Goal: Navigation & Orientation: Find specific page/section

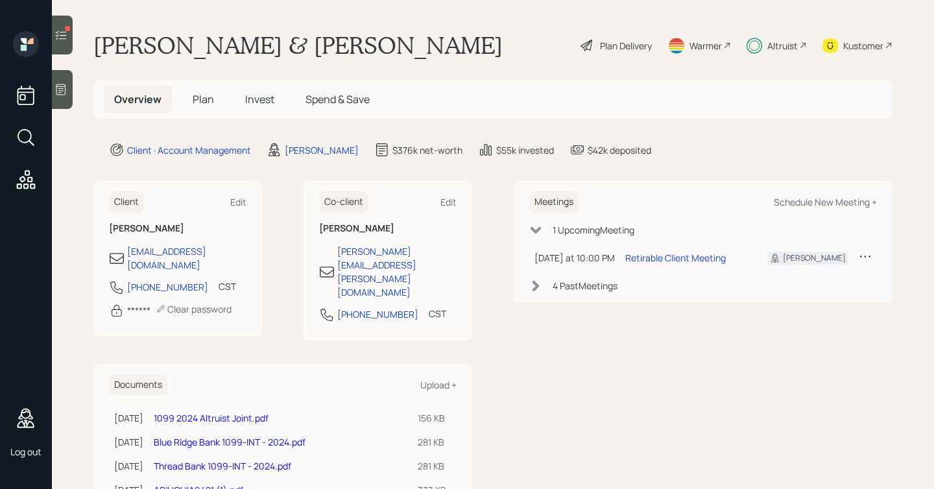
click at [201, 103] on span "Plan" at bounding box center [203, 99] width 21 height 14
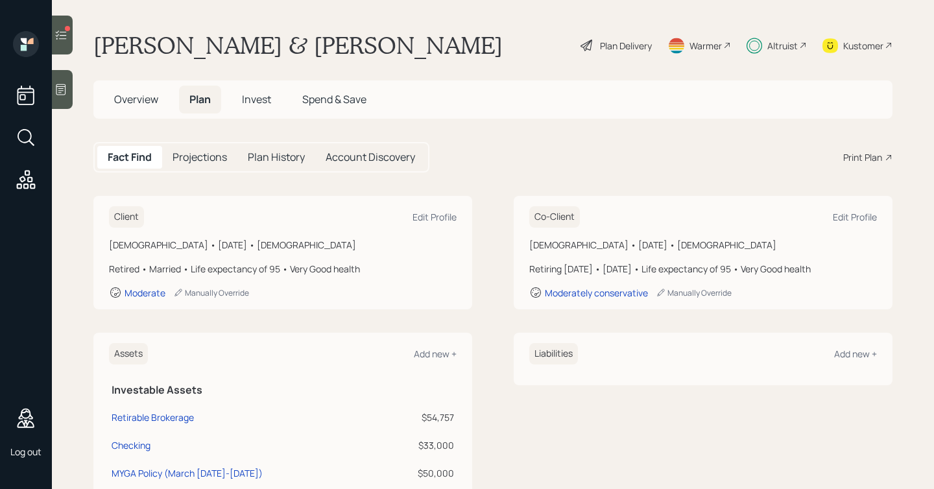
click at [253, 97] on span "Invest" at bounding box center [256, 99] width 29 height 14
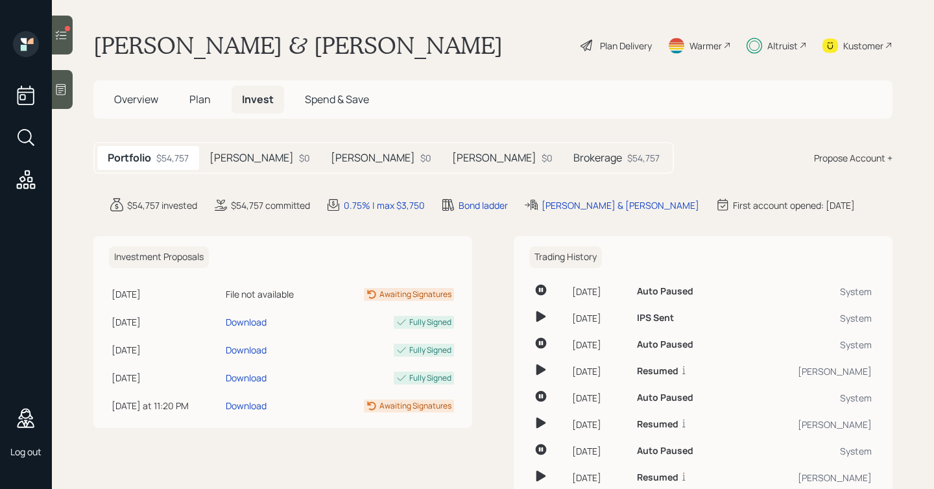
click at [243, 159] on h5 "[PERSON_NAME]" at bounding box center [252, 158] width 84 height 12
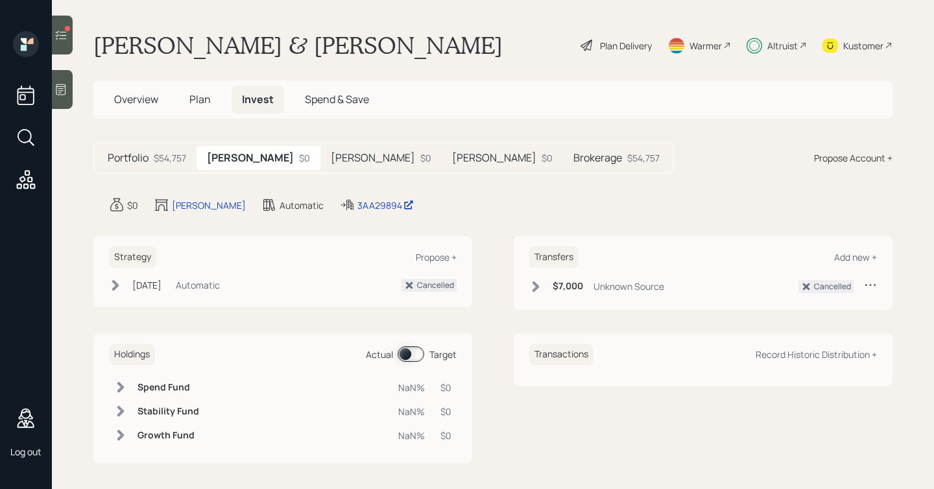
click at [407, 359] on span at bounding box center [411, 355] width 27 height 16
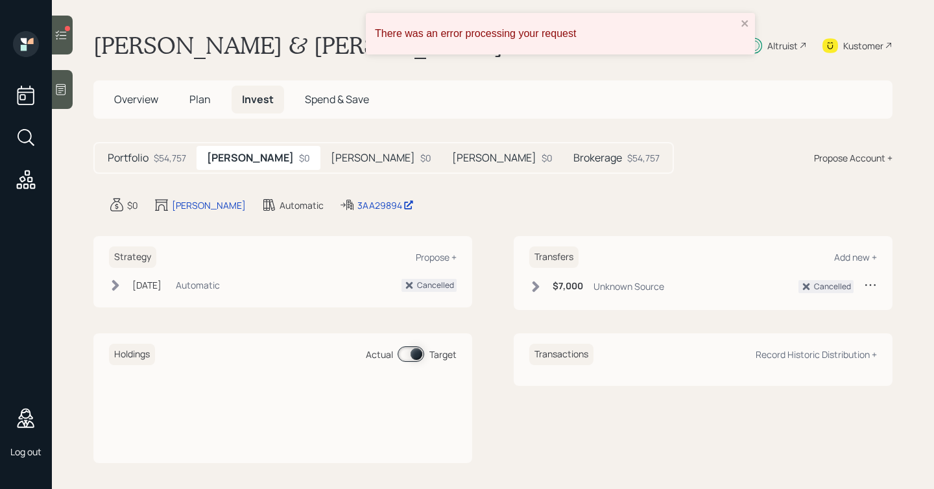
click at [331, 156] on h5 "[PERSON_NAME]" at bounding box center [373, 158] width 84 height 12
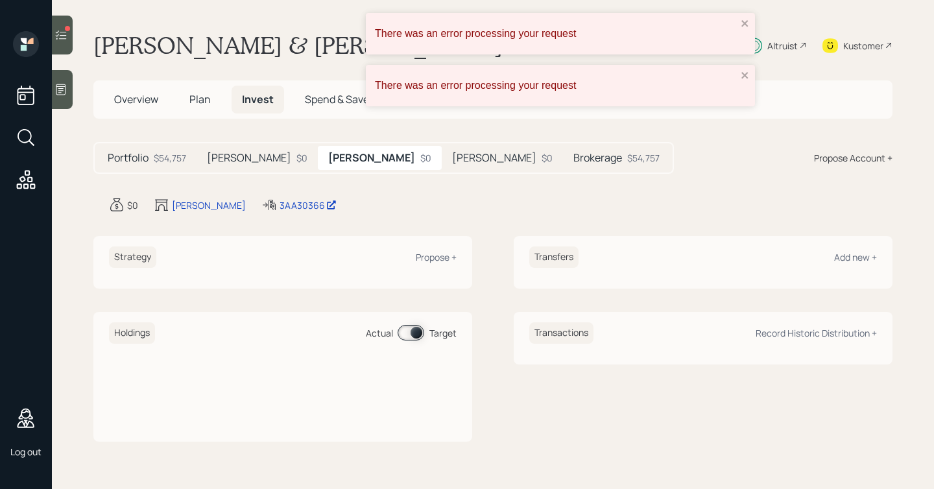
click at [452, 158] on h5 "[PERSON_NAME]" at bounding box center [494, 158] width 84 height 12
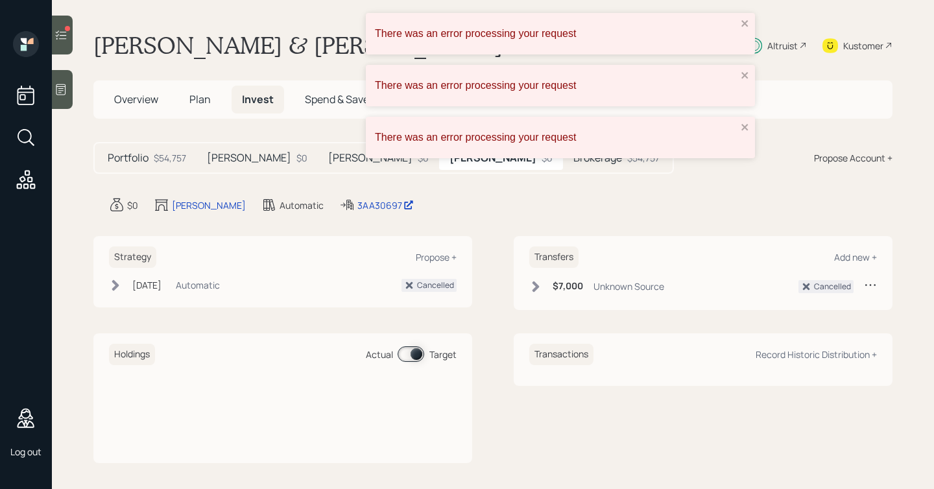
click at [512, 162] on div "There was an error processing your request There was an error processing your r…" at bounding box center [467, 90] width 208 height 161
click at [507, 164] on div "There was an error processing your request There was an error processing your r…" at bounding box center [467, 90] width 208 height 161
click at [744, 31] on div "There was an error processing your request" at bounding box center [560, 34] width 389 height 42
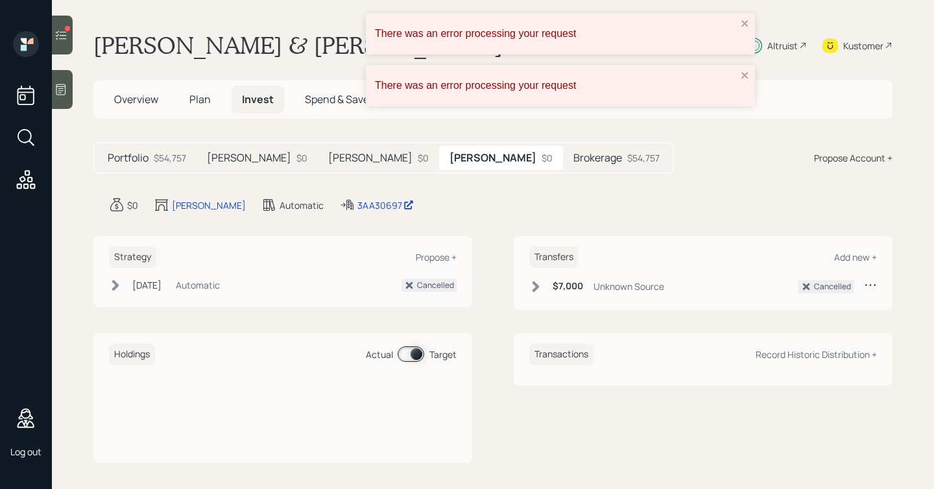
click at [744, 31] on div "There was an error processing your request" at bounding box center [560, 34] width 389 height 42
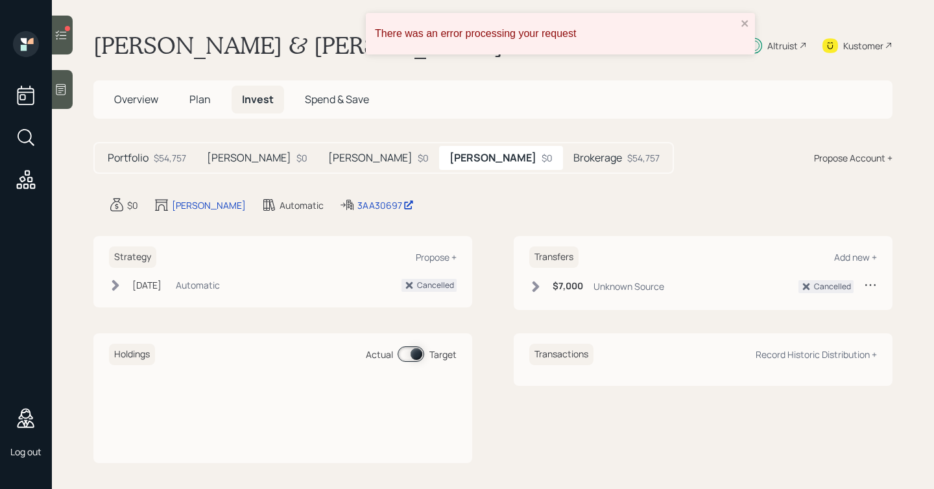
click at [744, 31] on div "There was an error processing your request" at bounding box center [560, 34] width 389 height 42
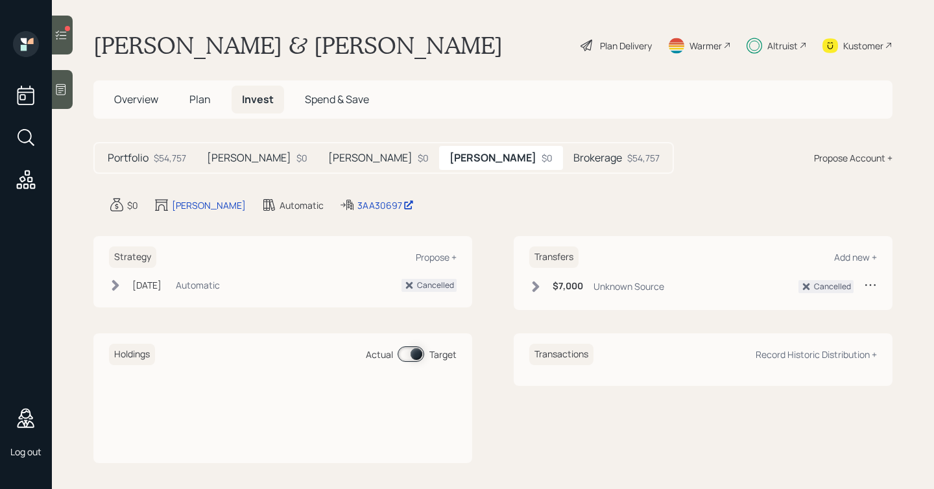
click at [574, 159] on h5 "Brokerage" at bounding box center [598, 158] width 49 height 12
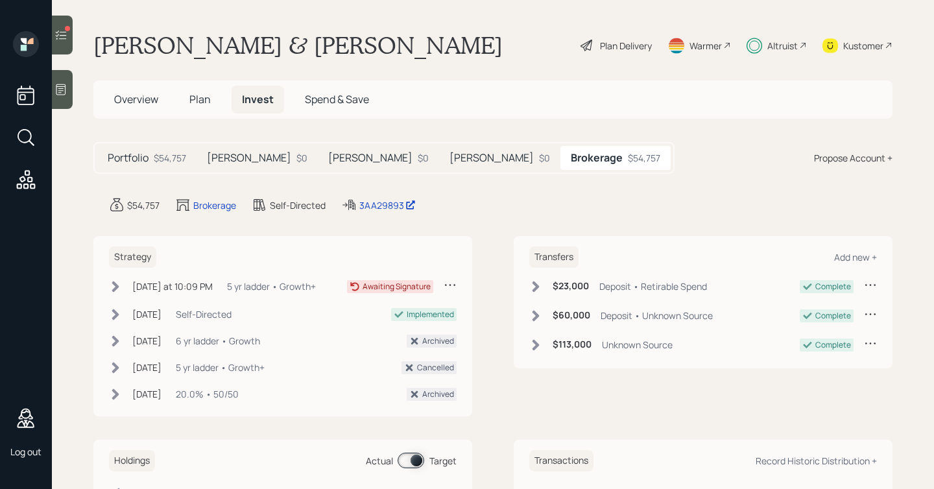
click at [450, 154] on h5 "[PERSON_NAME]" at bounding box center [492, 158] width 84 height 12
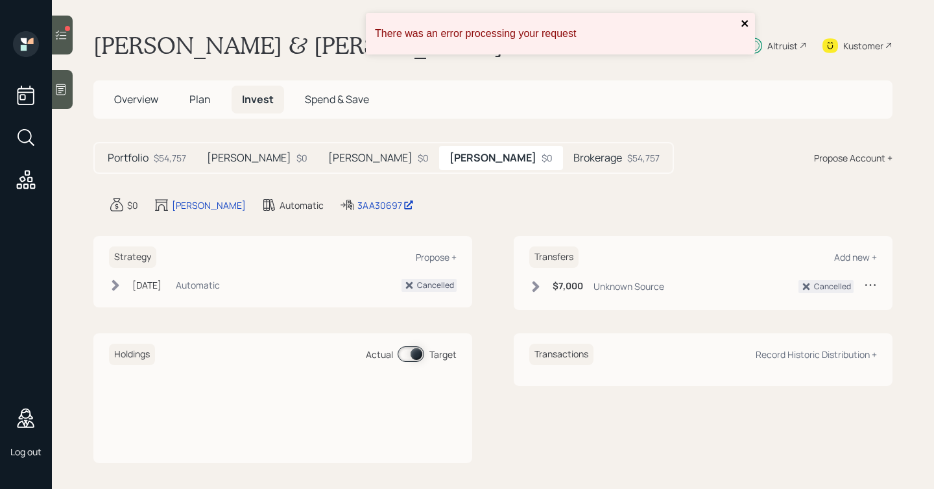
click at [741, 25] on icon "close" at bounding box center [745, 23] width 9 height 10
